Goal: Task Accomplishment & Management: Manage account settings

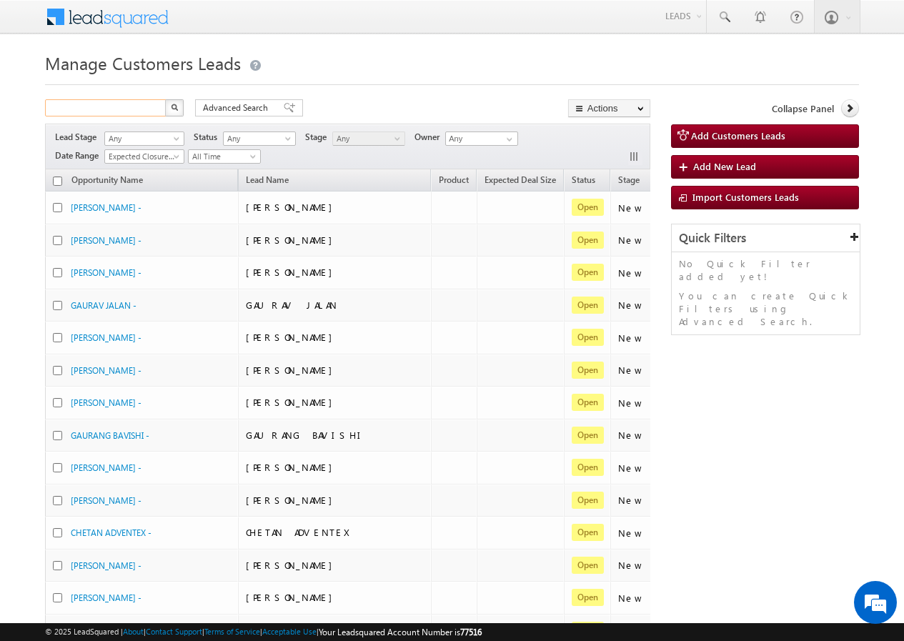
click at [120, 110] on input "text" at bounding box center [106, 107] width 122 height 17
paste input "695770"
type input "695770"
click at [183, 108] on button "button" at bounding box center [174, 107] width 19 height 17
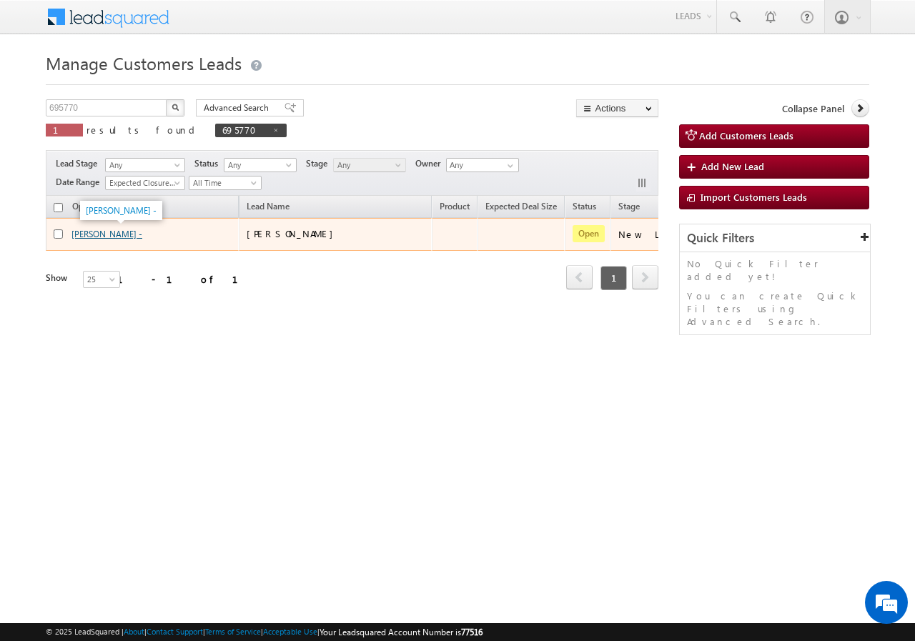
click at [106, 232] on link "[PERSON_NAME] -" at bounding box center [106, 234] width 71 height 11
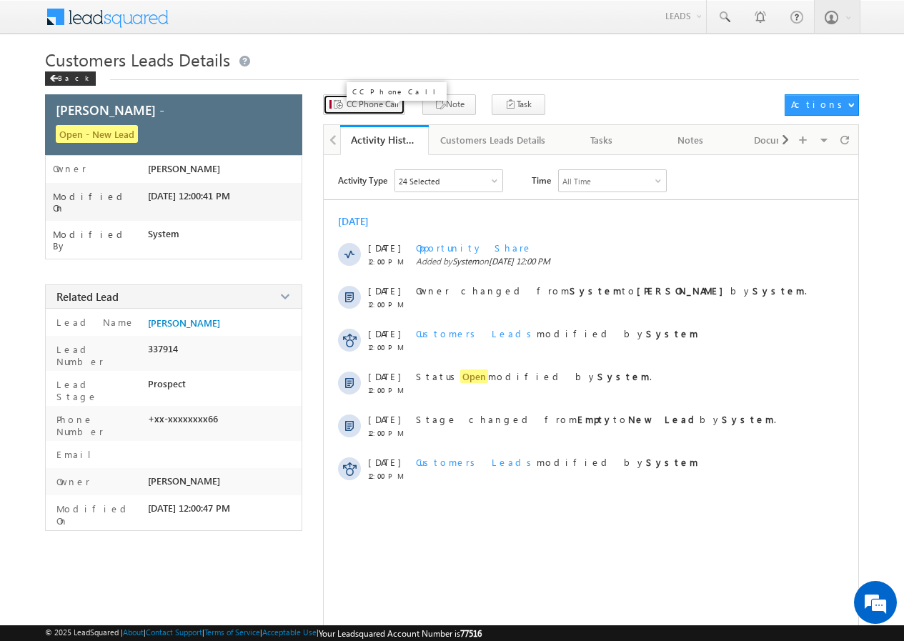
click at [363, 109] on span "CC Phone Call" at bounding box center [373, 104] width 52 height 13
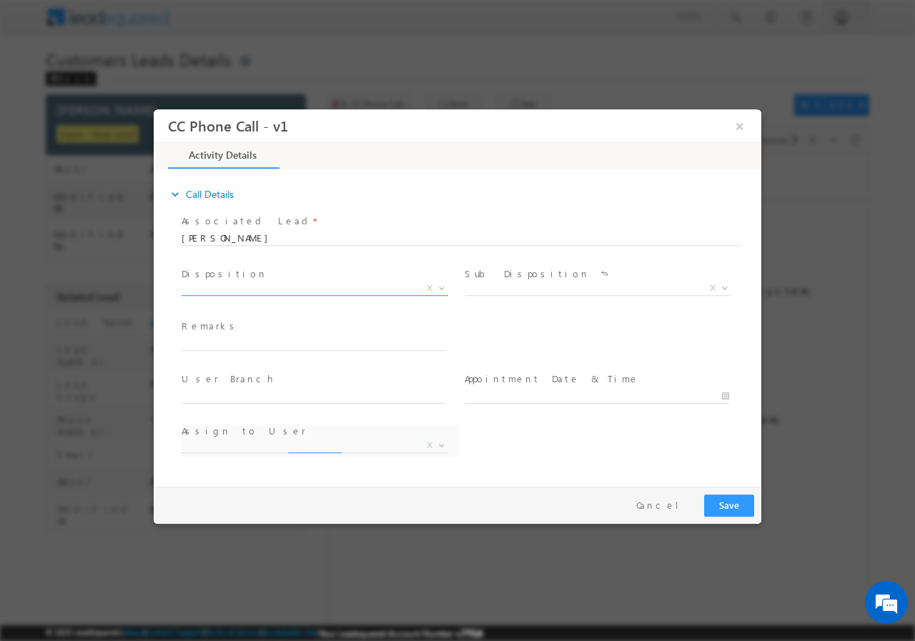
click at [249, 287] on span "X" at bounding box center [314, 288] width 266 height 14
select select "Qualified"
click at [539, 284] on span "X" at bounding box center [597, 288] width 266 height 14
select select "[PERSON_NAME][EMAIL_ADDRESS][PERSON_NAME][DOMAIN_NAME]"
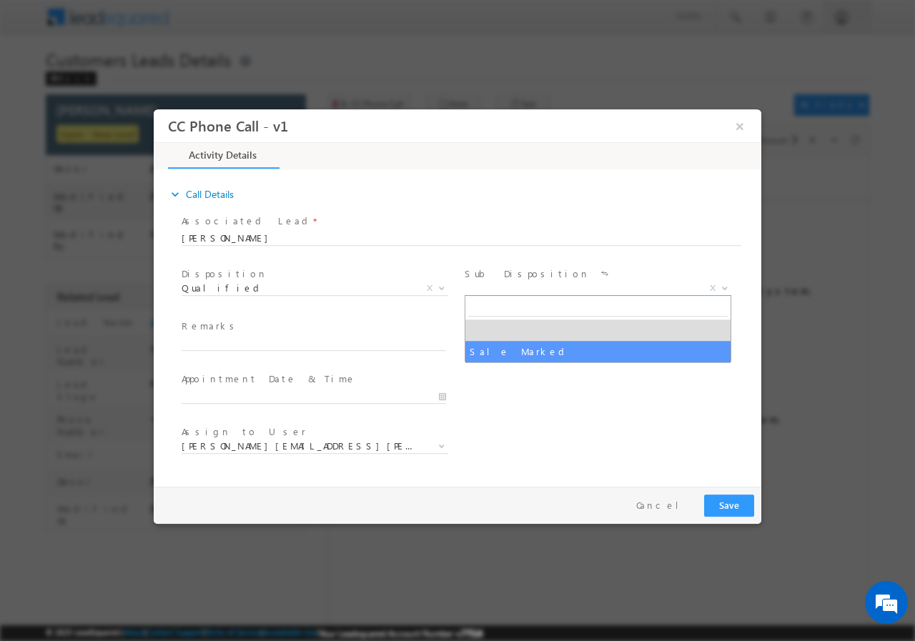
select select "Sale Marked"
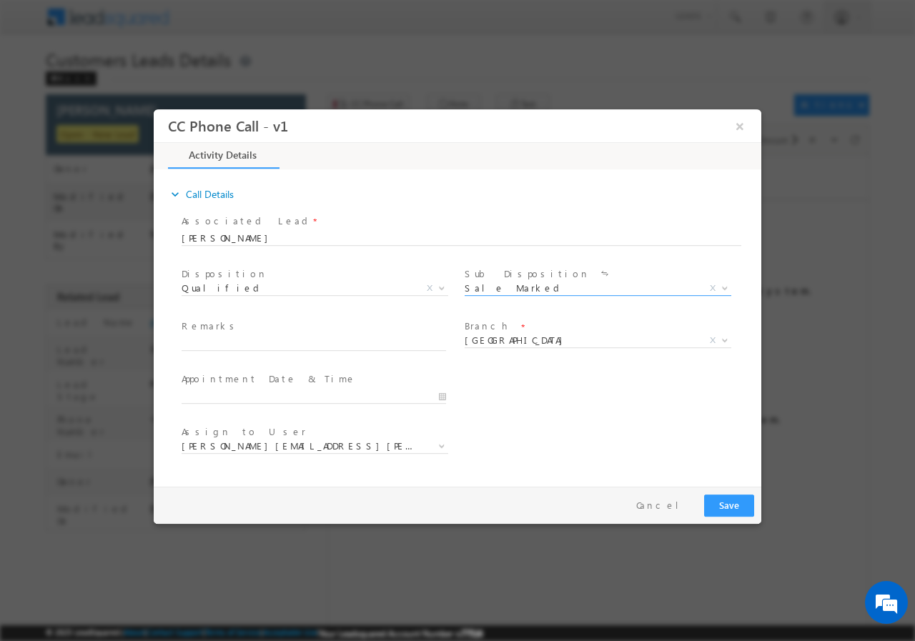
click at [236, 350] on span at bounding box center [313, 357] width 264 height 16
click at [256, 339] on input "text" at bounding box center [313, 343] width 264 height 14
paste input "695770//VB_Interested//[PERSON_NAME]//8308116366//BT+TOPUP//LOAN REQ-10L// SALA…"
type input "695770//VB_Interested//[PERSON_NAME]//8308116366//BT+TOPUP//LOAN REQ-10L// SALA…"
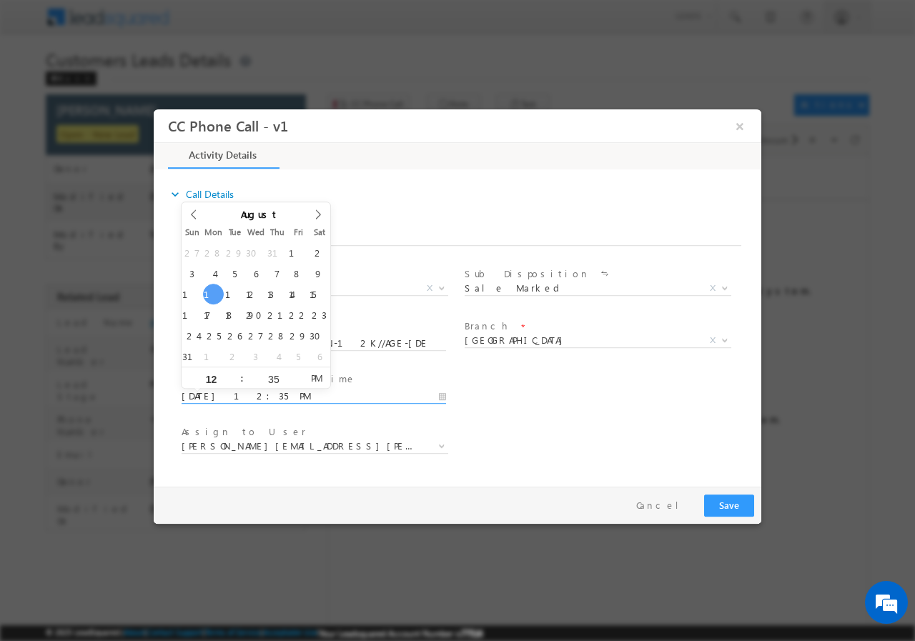
click at [441, 394] on input "[DATE] 12:35 PM" at bounding box center [313, 396] width 264 height 14
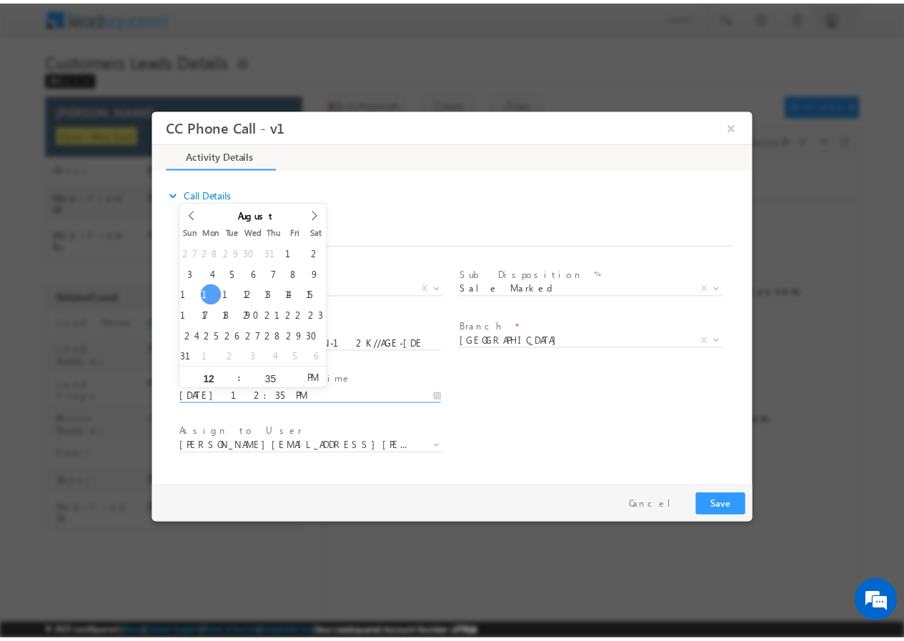
scroll to position [0, 0]
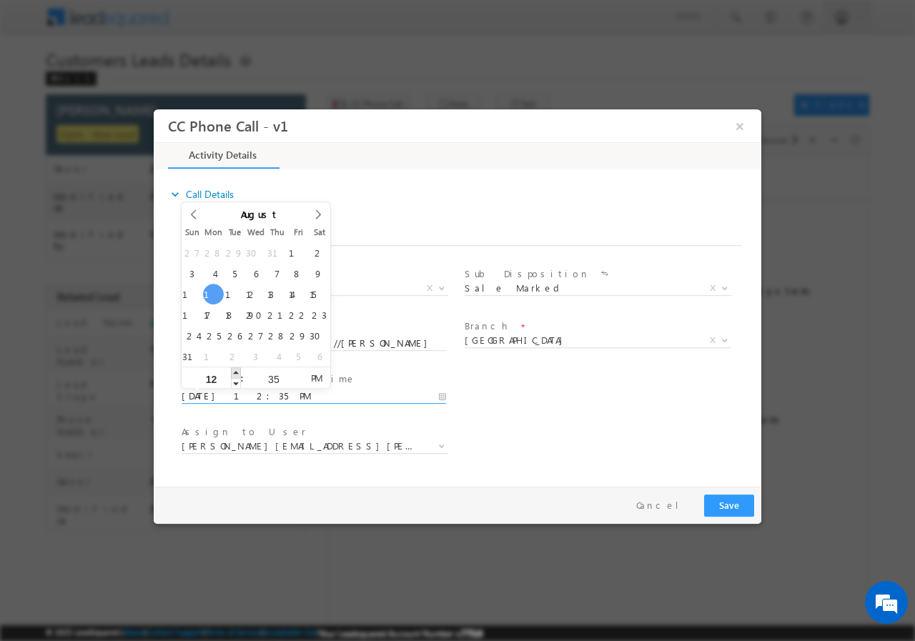
type input "[DATE] 1:35 PM"
type input "01"
click at [237, 371] on span at bounding box center [236, 372] width 10 height 11
click at [271, 374] on input "35" at bounding box center [273, 378] width 59 height 9
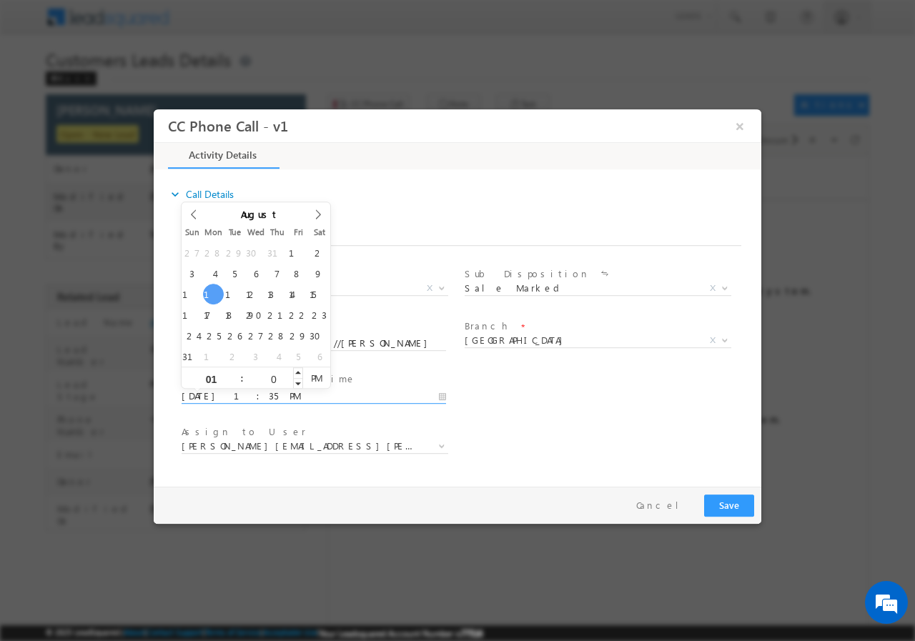
type input "00"
type input "[DATE] 1:00 PM"
click at [637, 412] on div "User Branch * Appointment Date & Time * [DATE] 1:00 PM" at bounding box center [470, 394] width 582 height 53
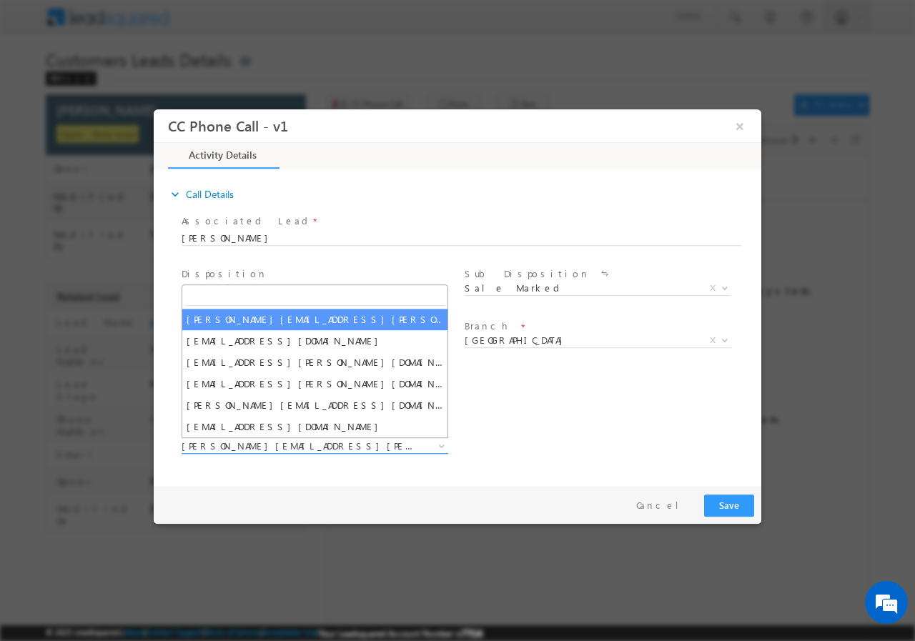
click at [321, 444] on span "[PERSON_NAME][EMAIL_ADDRESS][PERSON_NAME][DOMAIN_NAME]" at bounding box center [297, 445] width 232 height 13
type input "[EMAIL_ADDRESS][PERSON_NAME][DOMAIN_NAME]"
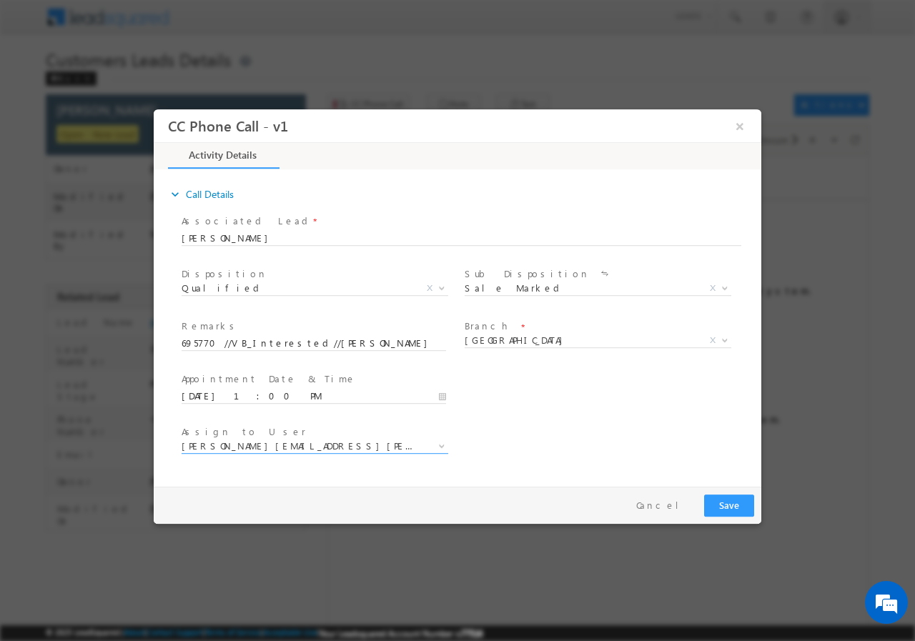
click at [571, 384] on div "User Branch * Appointment Date & Time * [DATE] 1:00 PM" at bounding box center [470, 394] width 582 height 53
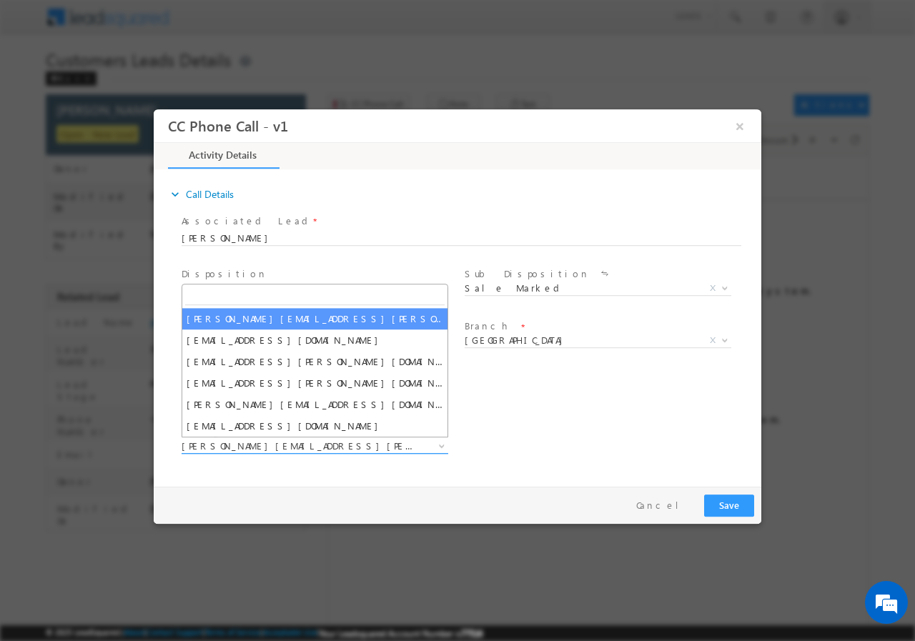
click at [337, 439] on span "[PERSON_NAME][EMAIL_ADDRESS][PERSON_NAME][DOMAIN_NAME]" at bounding box center [297, 445] width 232 height 13
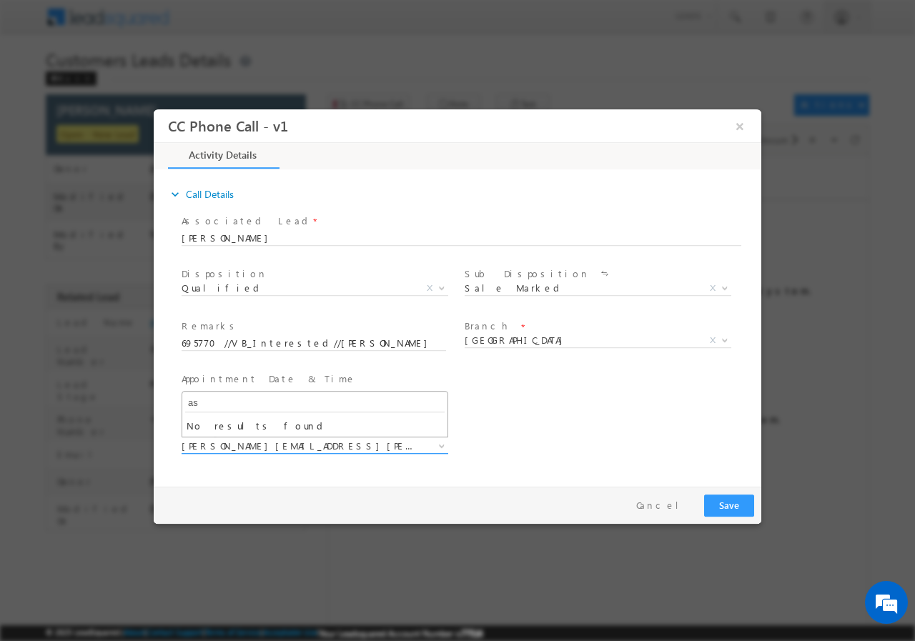
type input "a"
click at [552, 416] on div "User Branch * Appointment Date & Time * [DATE] 1:00 PM" at bounding box center [470, 394] width 582 height 53
click at [735, 504] on button "Save" at bounding box center [729, 505] width 50 height 22
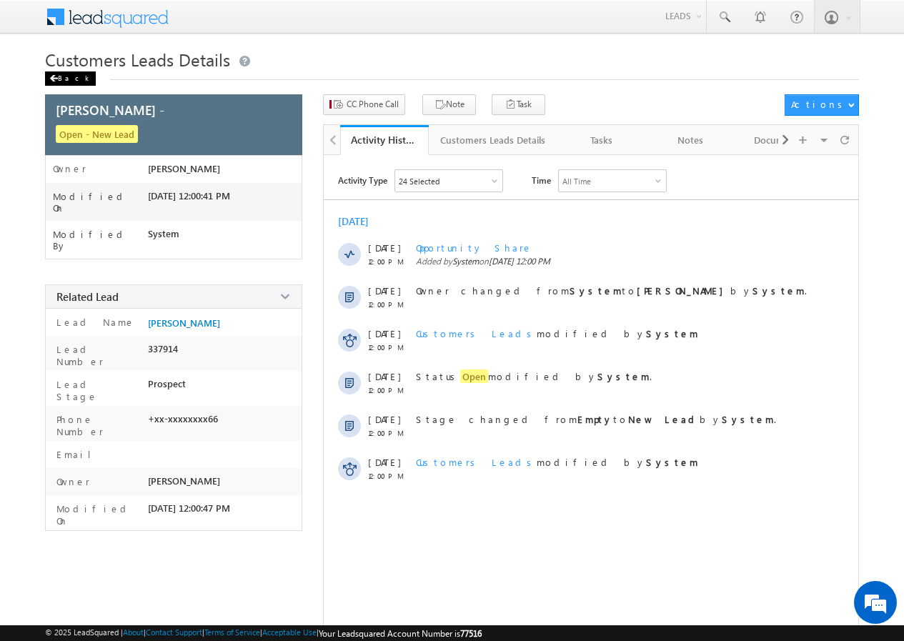
click at [61, 86] on div "Back" at bounding box center [70, 78] width 51 height 14
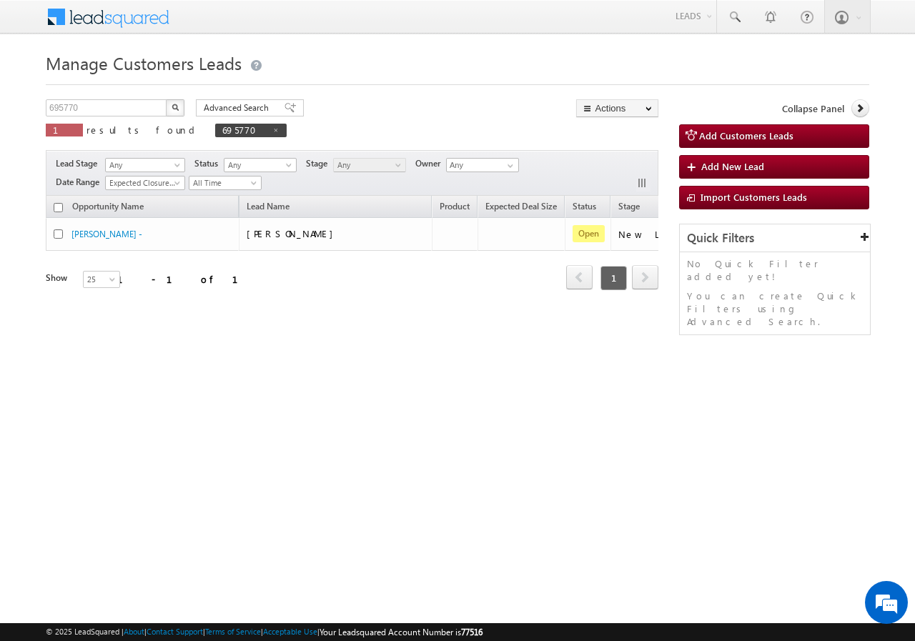
scroll to position [0, 134]
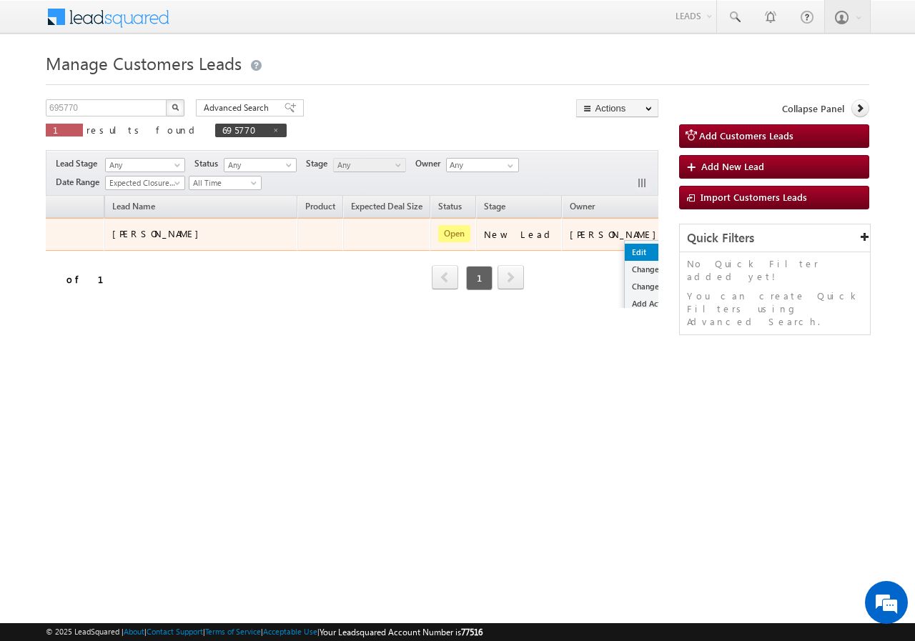
click at [624, 247] on link "Edit" at bounding box center [659, 252] width 71 height 17
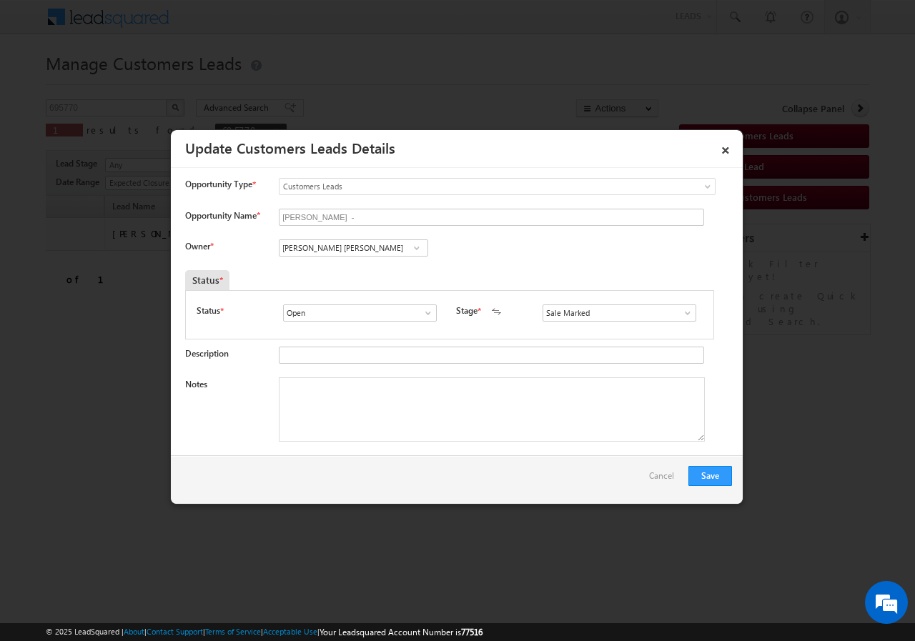
click at [416, 245] on span at bounding box center [416, 247] width 14 height 11
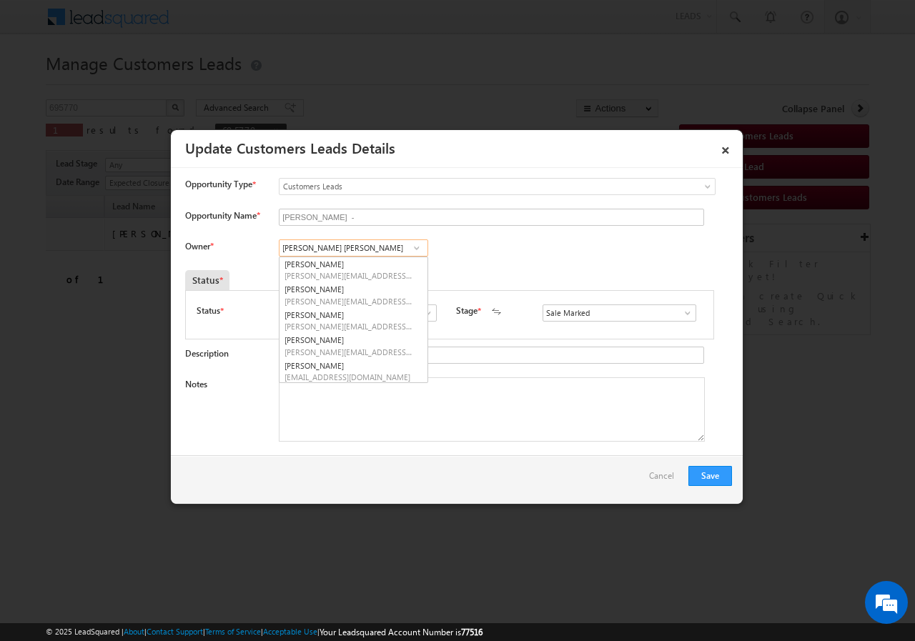
scroll to position [0, 0]
paste input "[EMAIL_ADDRESS][PERSON_NAME][DOMAIN_NAME]"
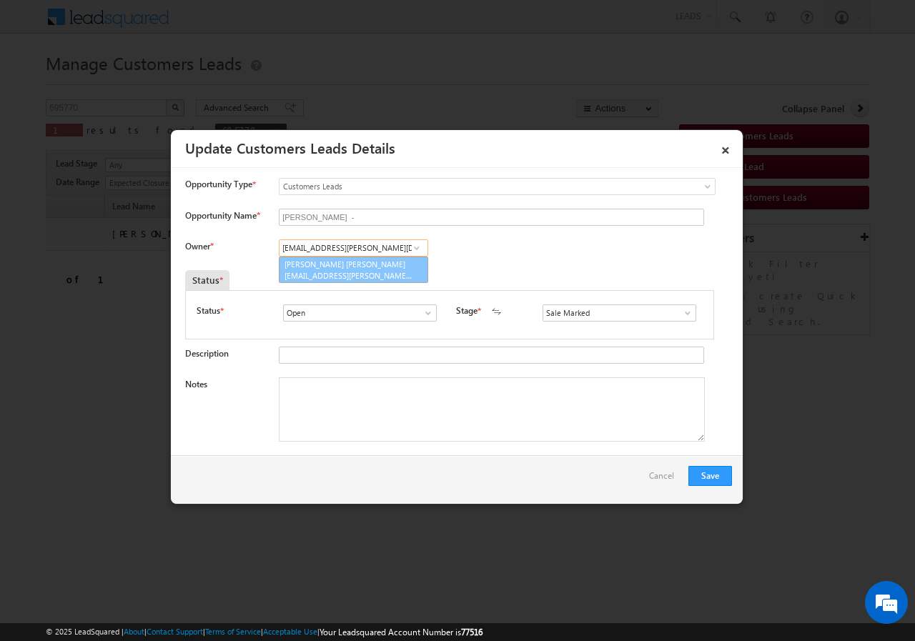
click at [324, 262] on link "[PERSON_NAME] Bhati [EMAIL_ADDRESS][PERSON_NAME][DOMAIN_NAME]" at bounding box center [353, 269] width 149 height 27
type input "[PERSON_NAME] [PERSON_NAME]"
click at [349, 408] on textarea "Notes" at bounding box center [492, 409] width 426 height 64
paste textarea "695770//VB_Interested//Krishna Narayan Kumbhalkar//8308116366//BT+TOPUP//LOAN R…"
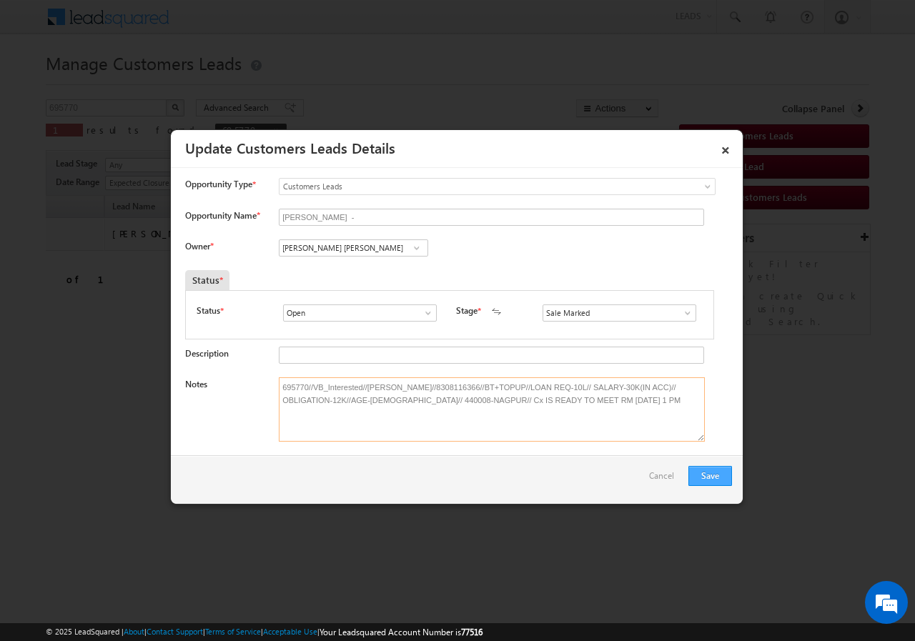
type textarea "695770//VB_Interested//Krishna Narayan Kumbhalkar//8308116366//BT+TOPUP//LOAN R…"
click at [715, 478] on button "Save" at bounding box center [710, 476] width 44 height 20
